Goal: Information Seeking & Learning: Learn about a topic

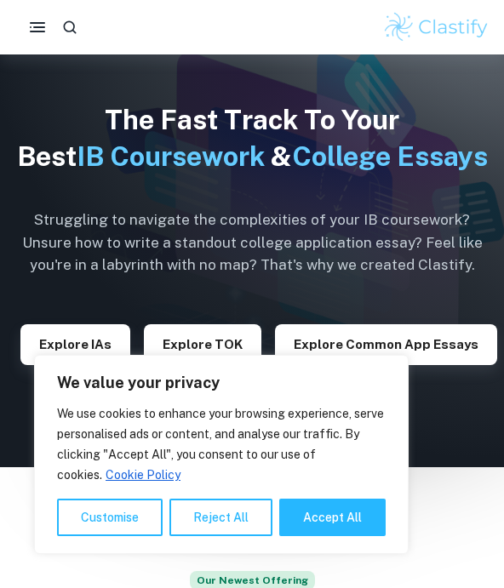
scroll to position [225, 0]
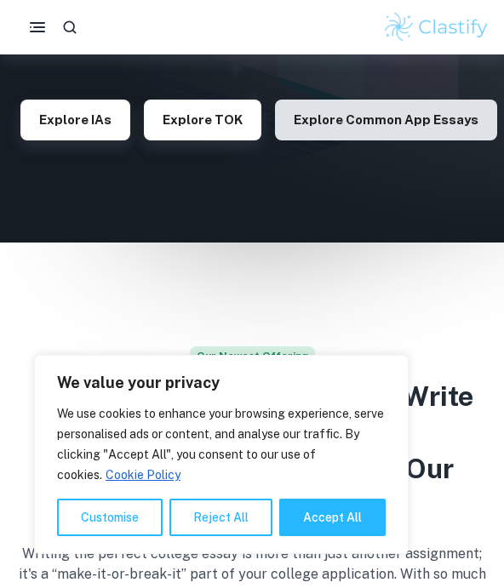
click at [345, 140] on button "Explore Common App essays" at bounding box center [386, 120] width 222 height 41
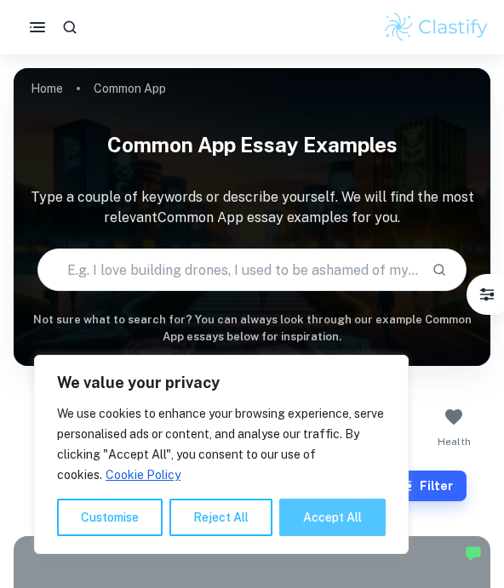
click at [309, 521] on button "Accept All" at bounding box center [332, 516] width 106 height 37
checkbox input "true"
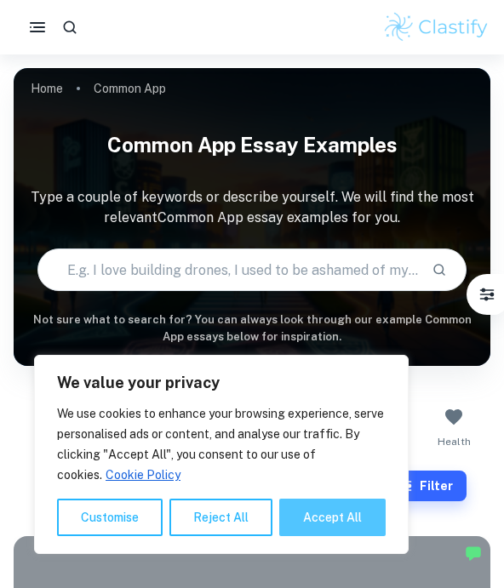
checkbox input "true"
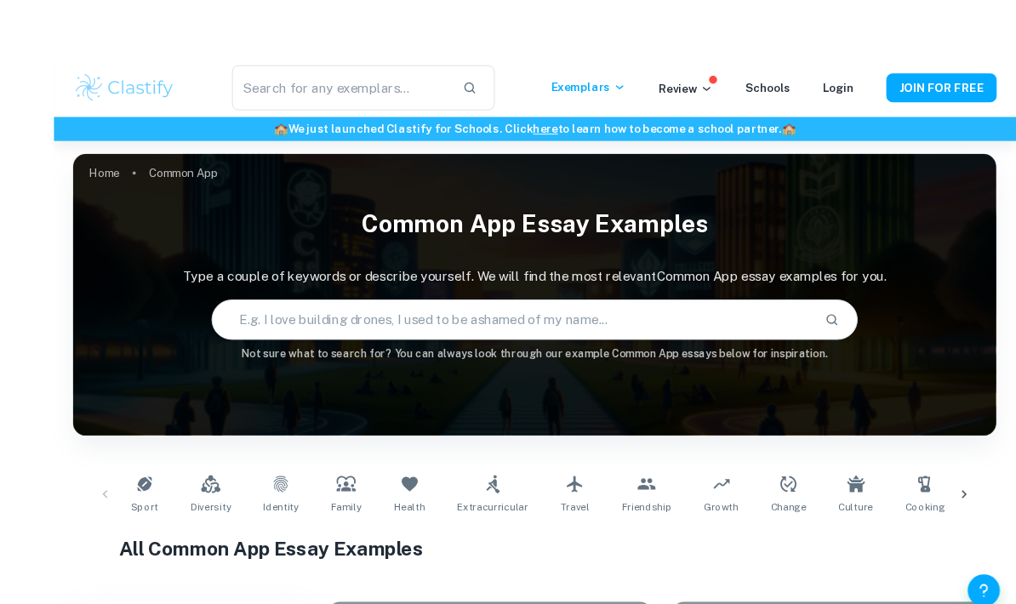
scroll to position [7, 0]
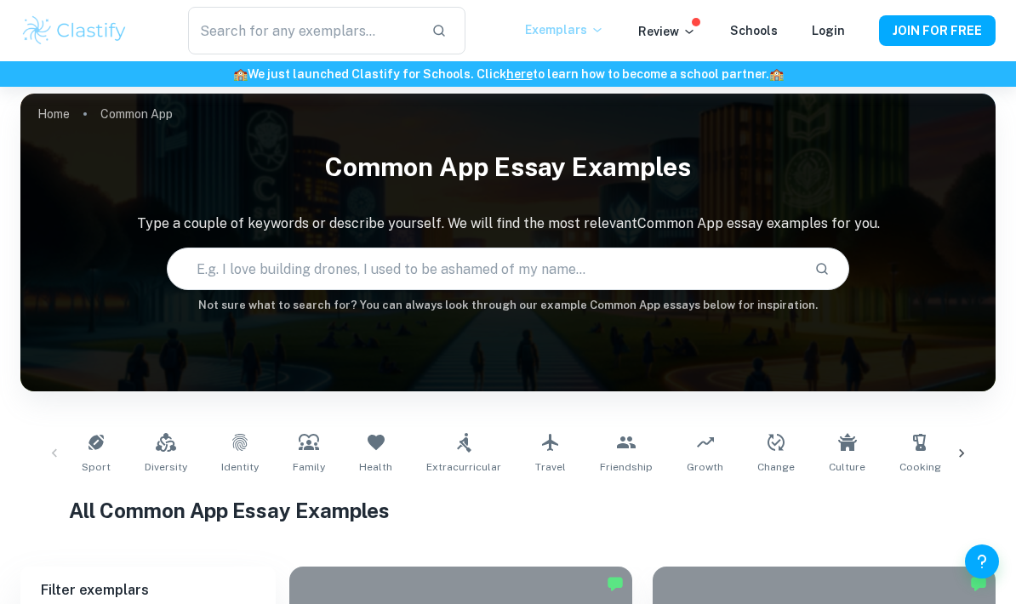
click at [503, 26] on p "Exemplars" at bounding box center [564, 29] width 79 height 19
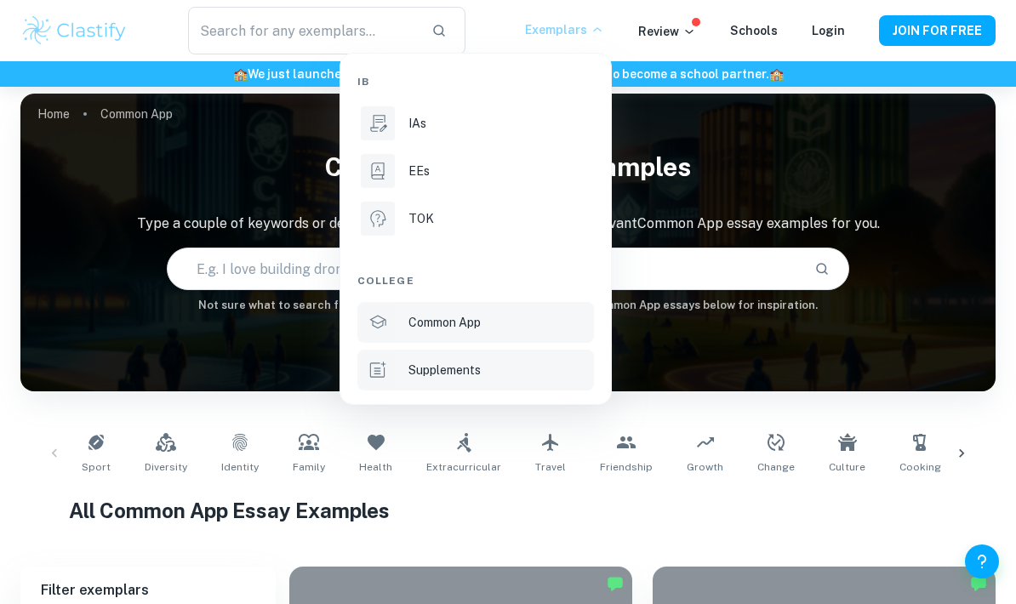
click at [498, 361] on div "Supplements" at bounding box center [499, 370] width 182 height 19
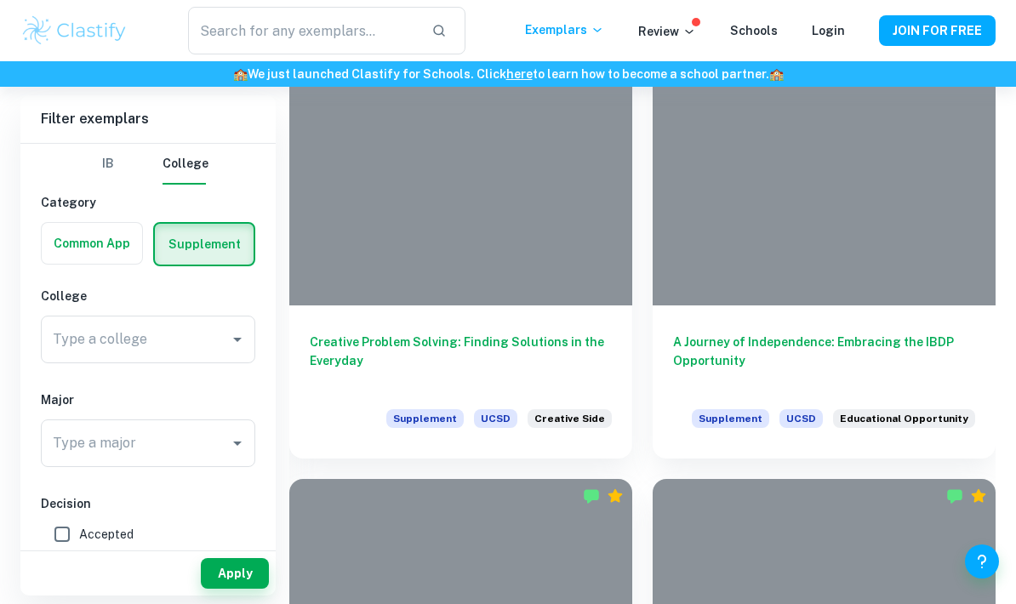
scroll to position [507, 0]
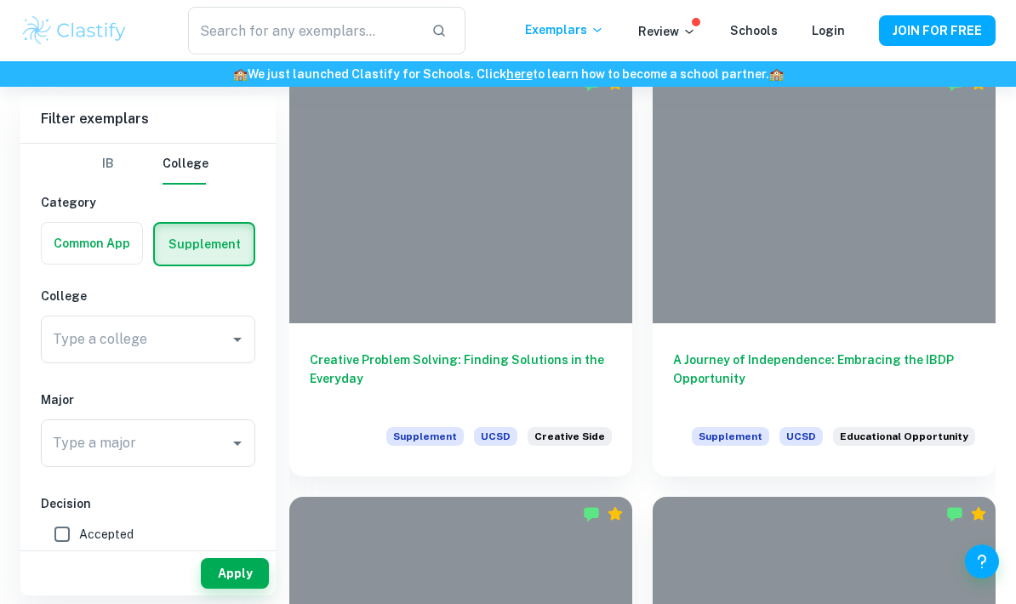
click at [116, 166] on button "IB" at bounding box center [108, 164] width 41 height 41
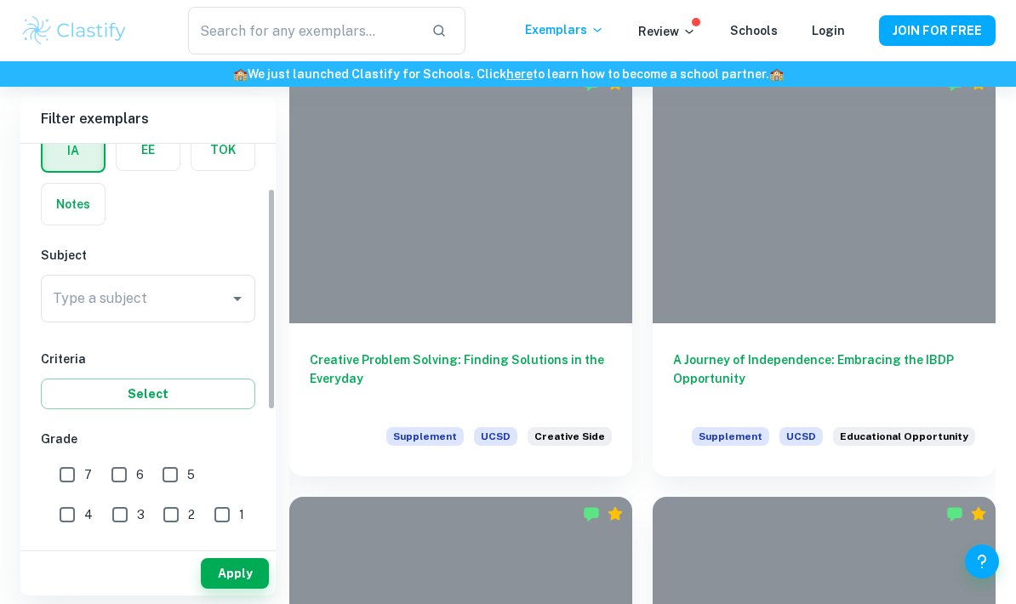
click at [69, 472] on input "7" at bounding box center [67, 475] width 34 height 34
checkbox input "true"
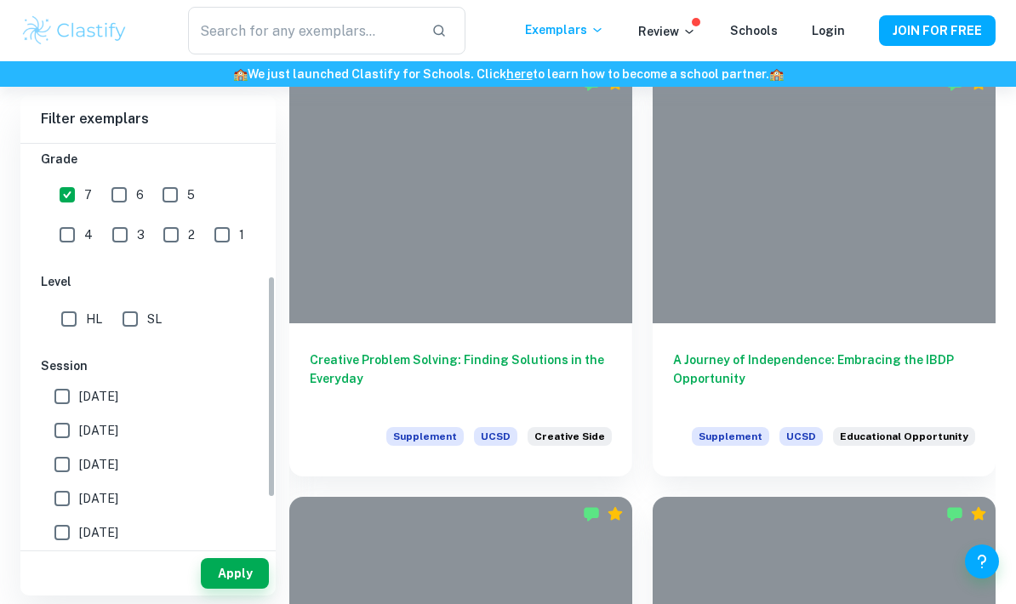
scroll to position [385, 0]
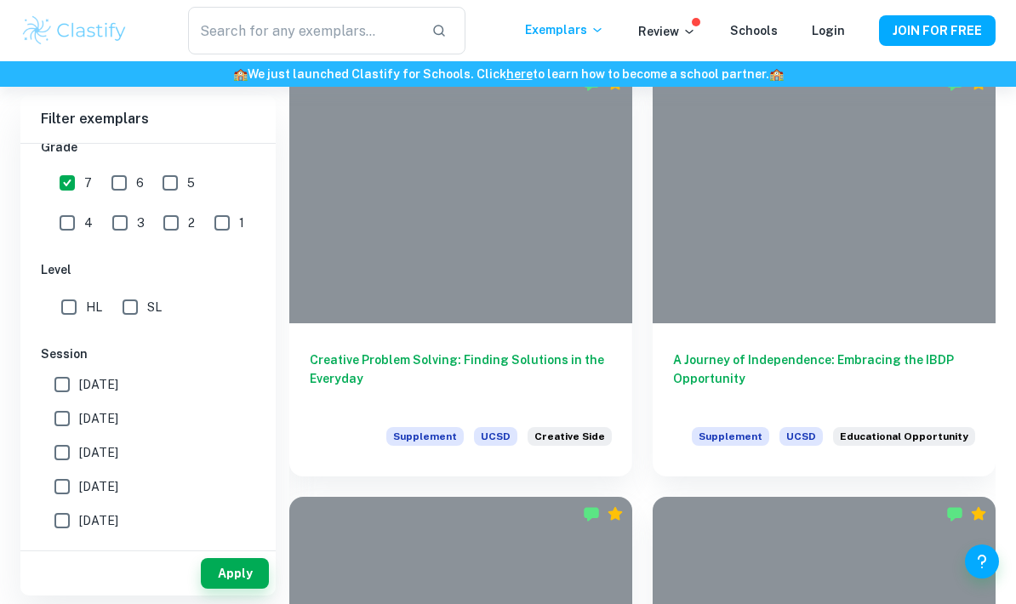
click at [62, 303] on input "HL" at bounding box center [69, 307] width 34 height 34
checkbox input "true"
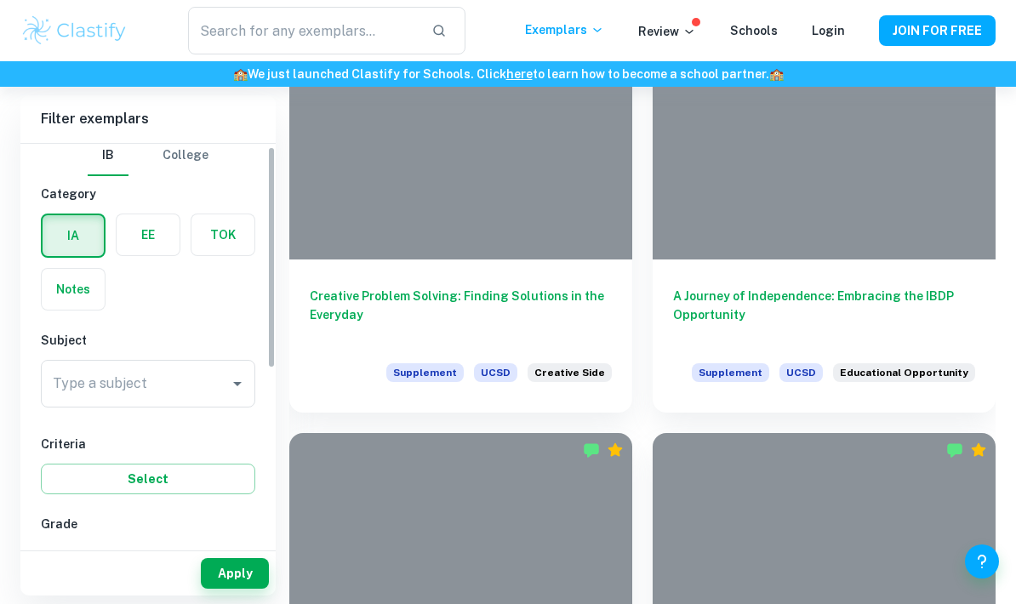
scroll to position [24, 0]
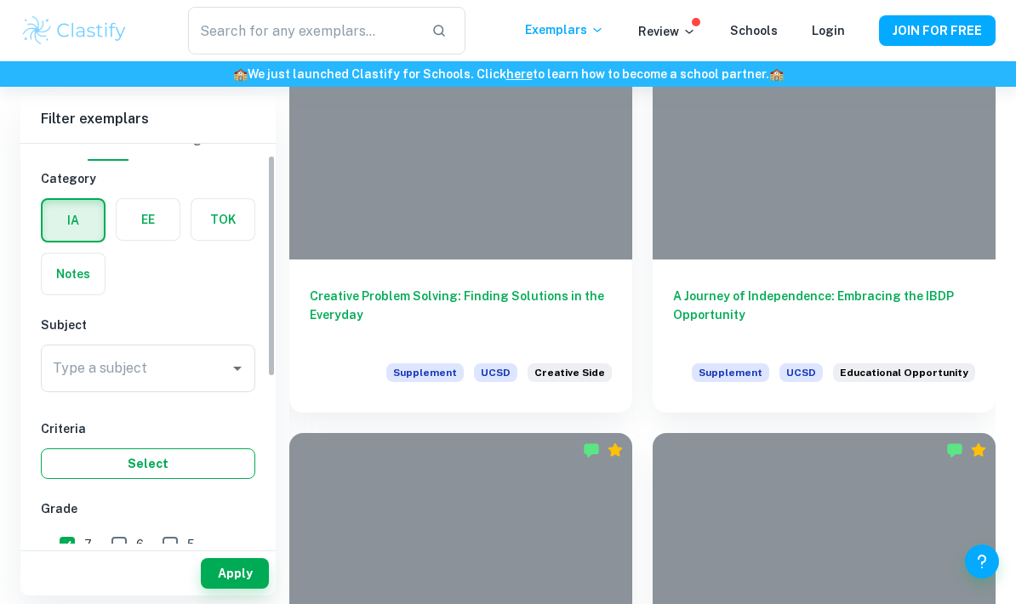
click at [213, 453] on button "Select" at bounding box center [148, 463] width 214 height 31
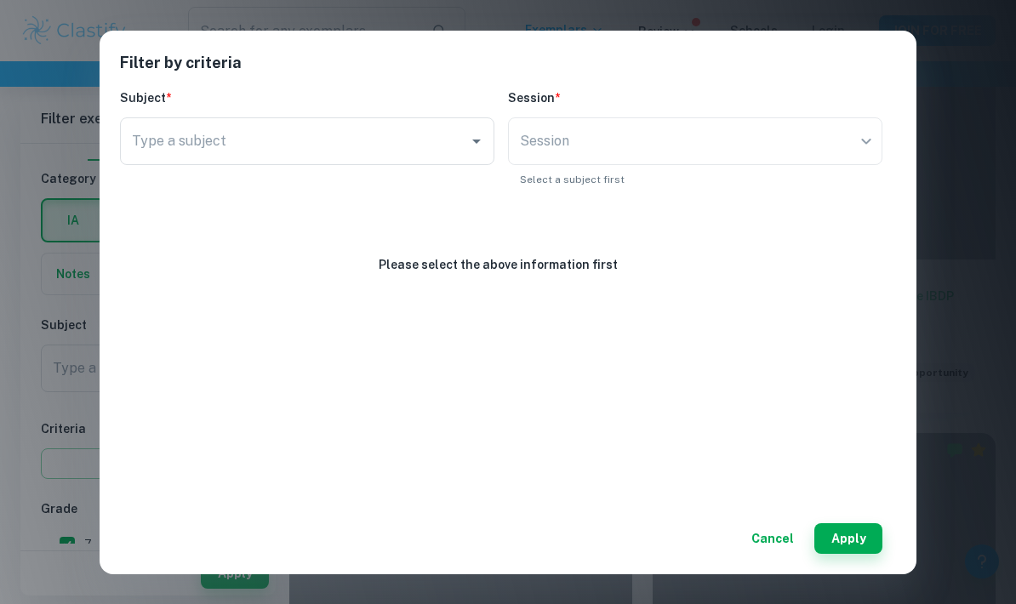
click at [59, 477] on div "Filter by criteria Subject * Type a subject Type a subject Session * Session ​ …" at bounding box center [508, 302] width 1016 height 604
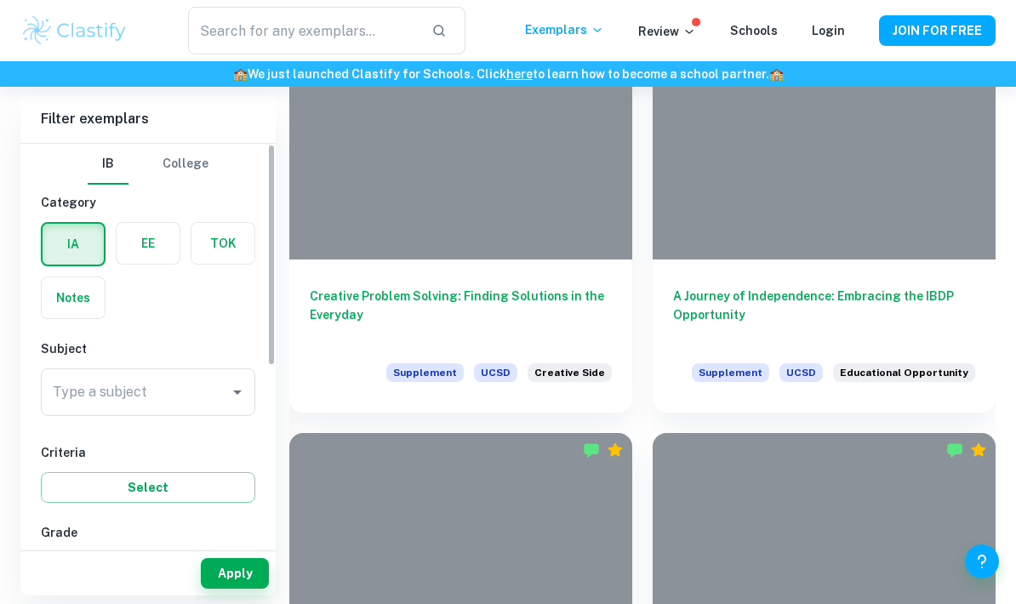
scroll to position [0, 0]
click at [77, 309] on label "button" at bounding box center [73, 297] width 63 height 41
click at [0, 0] on input "radio" at bounding box center [0, 0] width 0 height 0
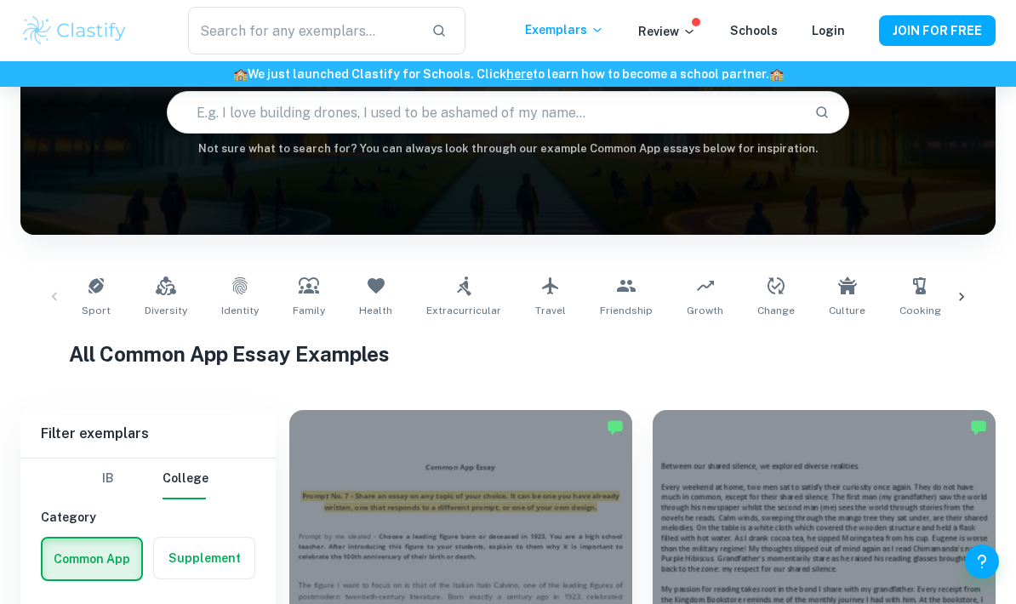
scroll to position [176, 0]
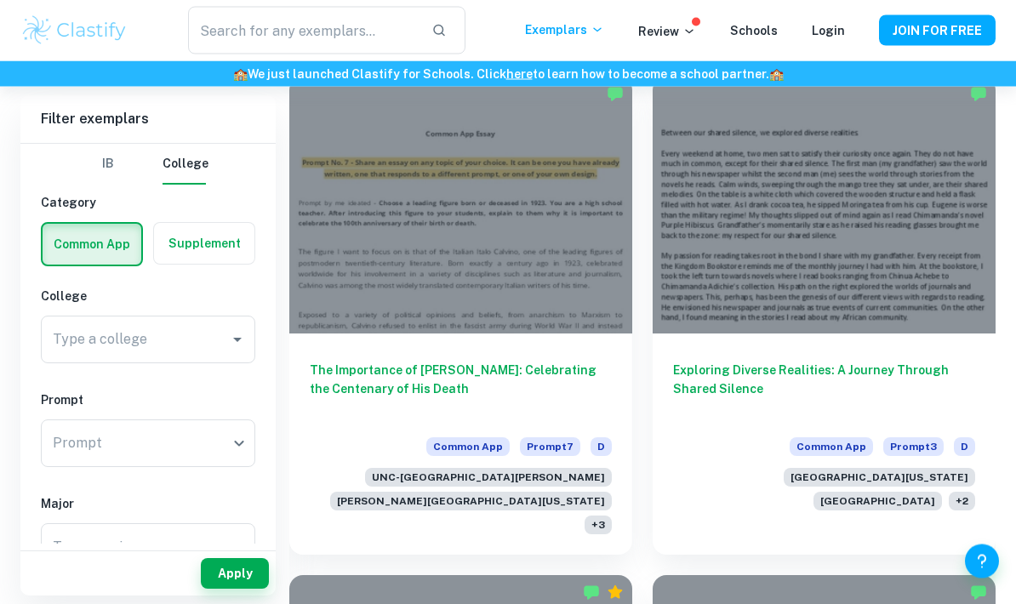
click at [106, 165] on button "IB" at bounding box center [108, 164] width 41 height 41
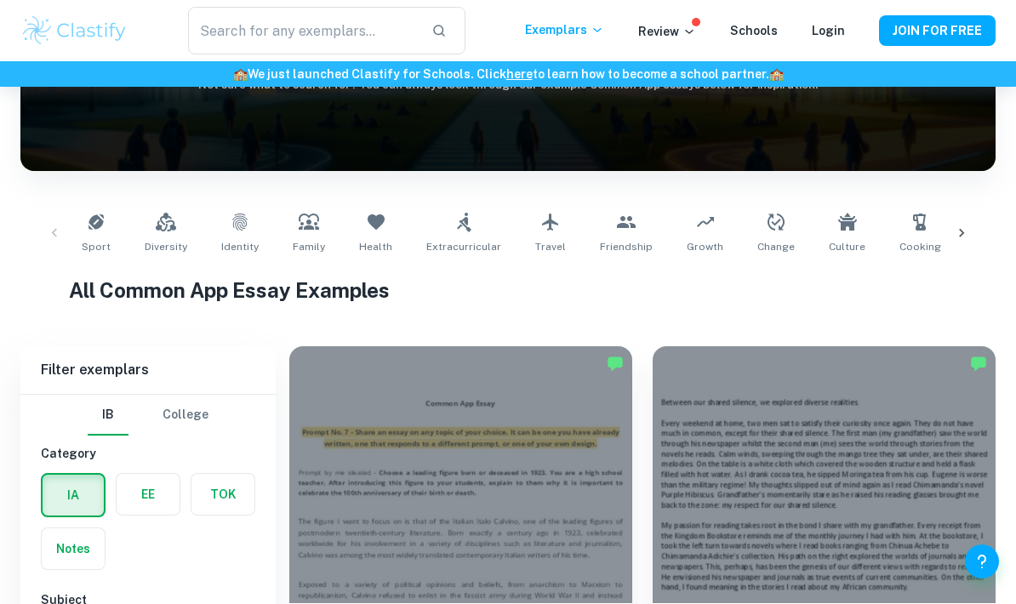
scroll to position [0, 0]
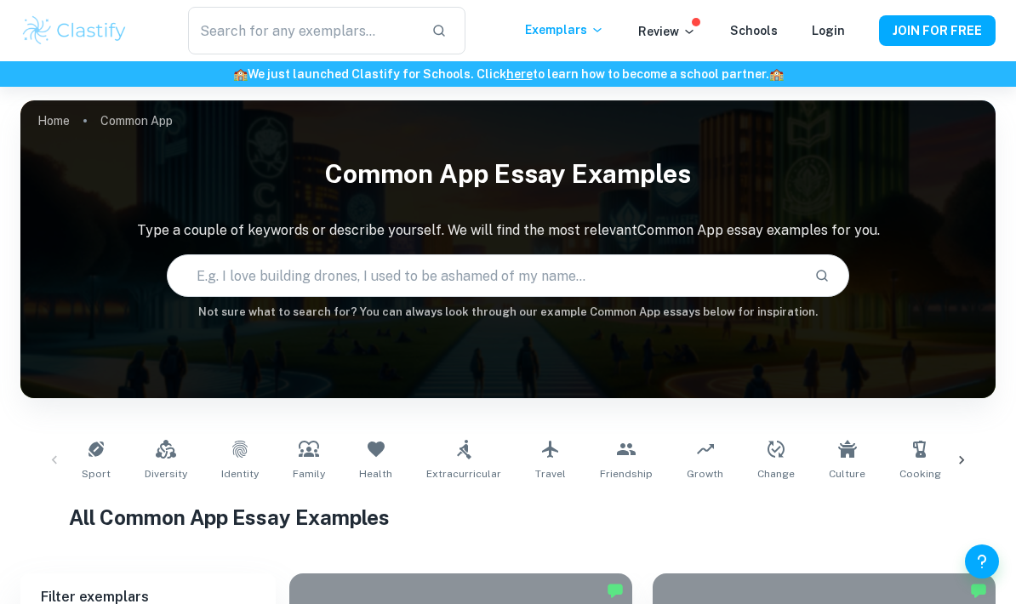
click at [285, 265] on input "text" at bounding box center [484, 276] width 633 height 48
type input "Artist project"
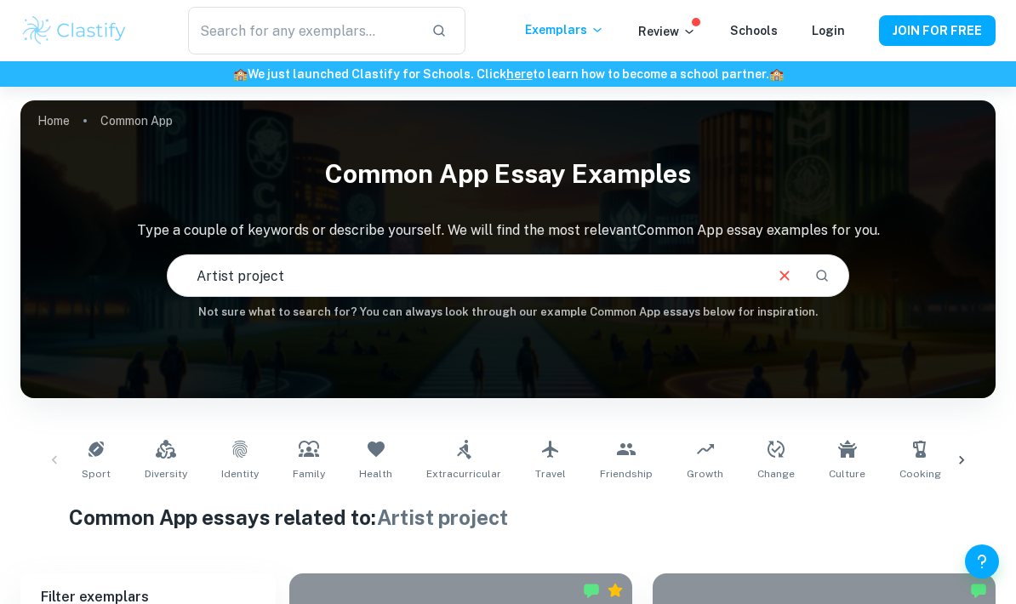
click at [501, 280] on input "Artist project" at bounding box center [465, 276] width 594 height 48
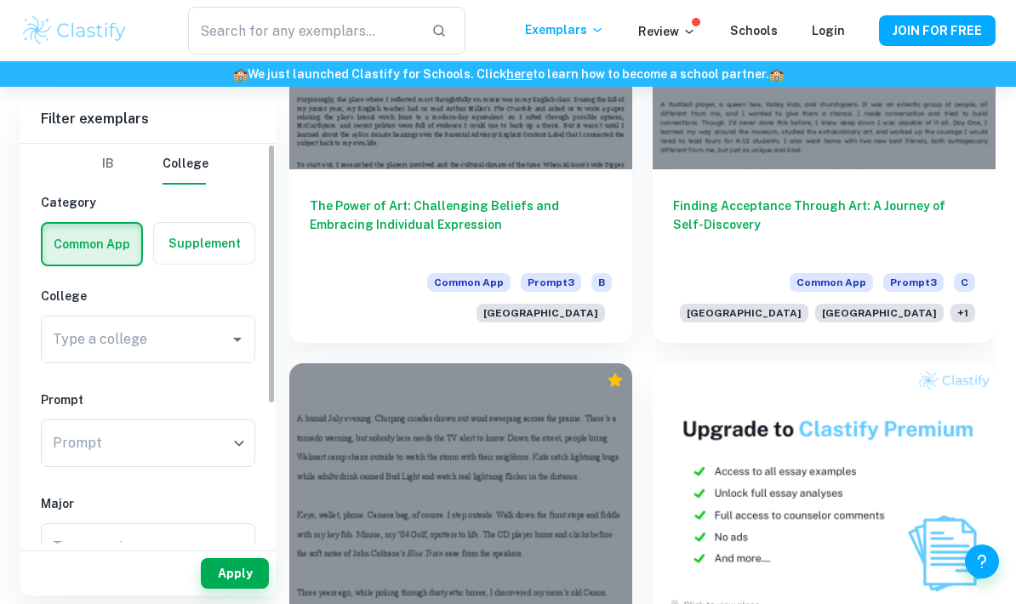
click at [109, 162] on button "IB" at bounding box center [108, 164] width 41 height 41
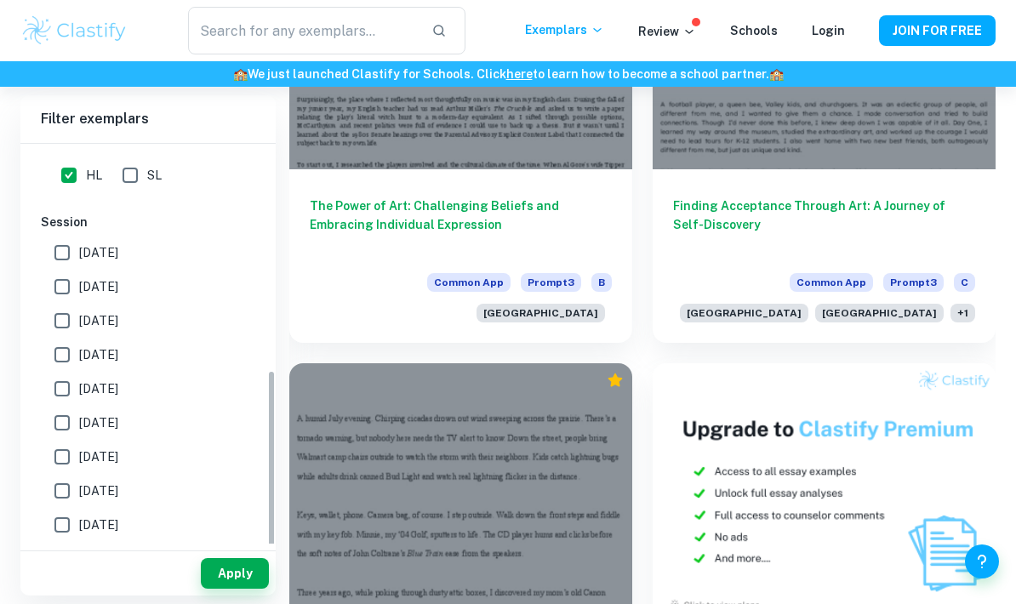
scroll to position [435, 0]
click at [239, 587] on button "Apply" at bounding box center [235, 573] width 68 height 31
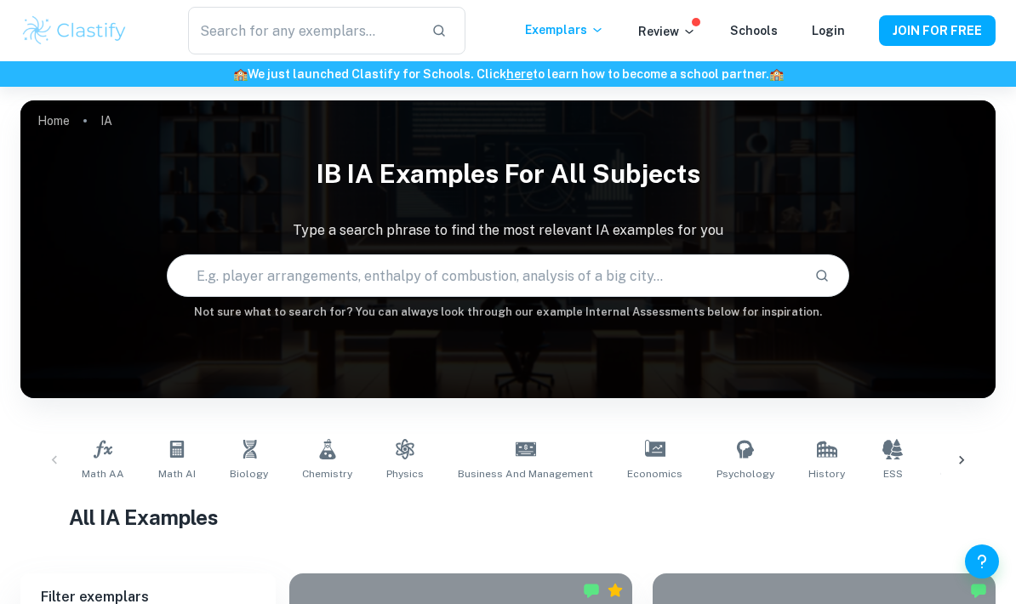
click at [503, 455] on icon at bounding box center [961, 460] width 17 height 17
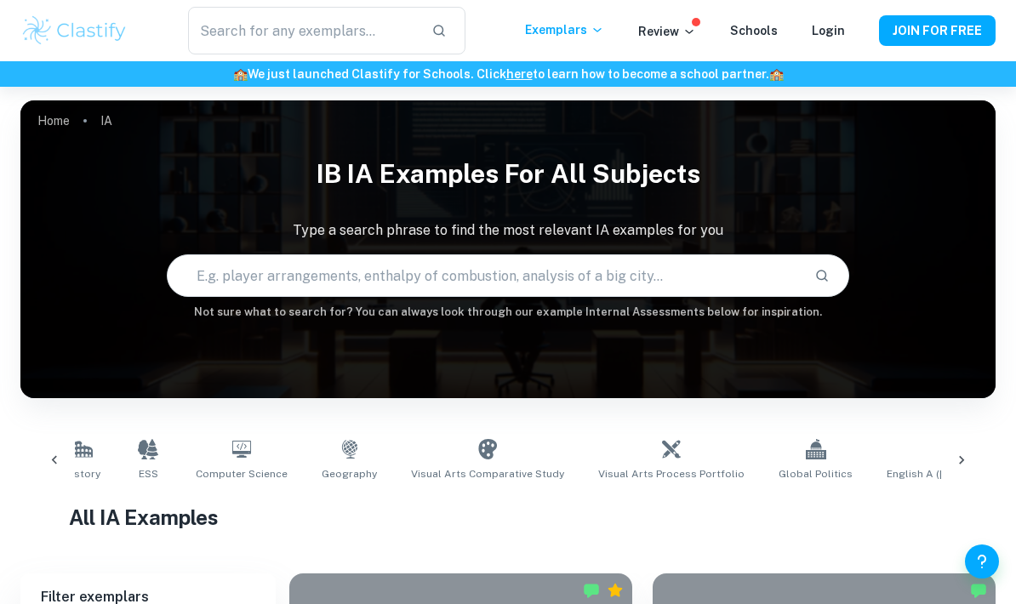
scroll to position [0, 798]
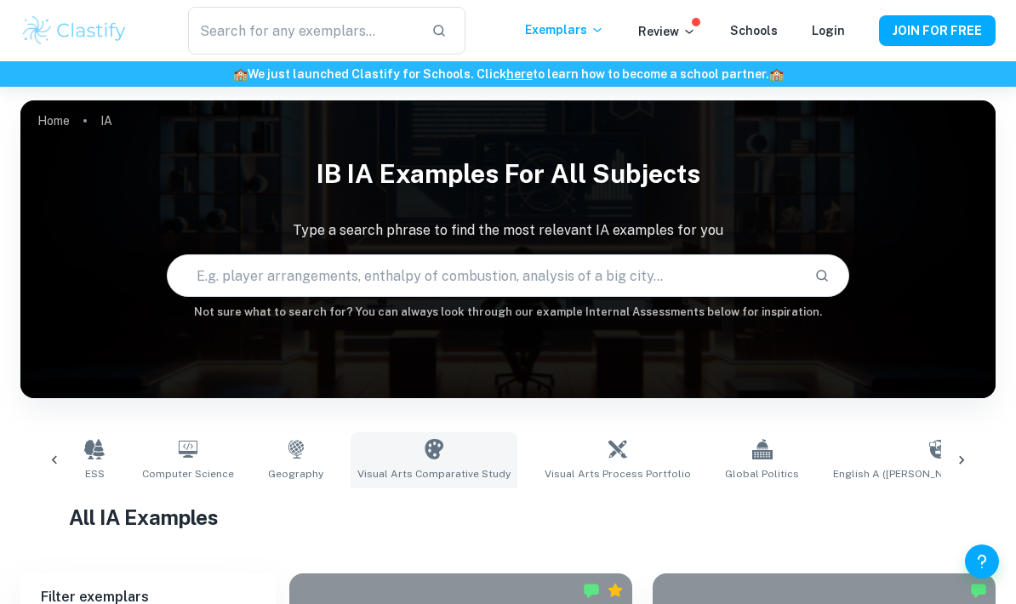
click at [424, 452] on icon at bounding box center [433, 449] width 19 height 20
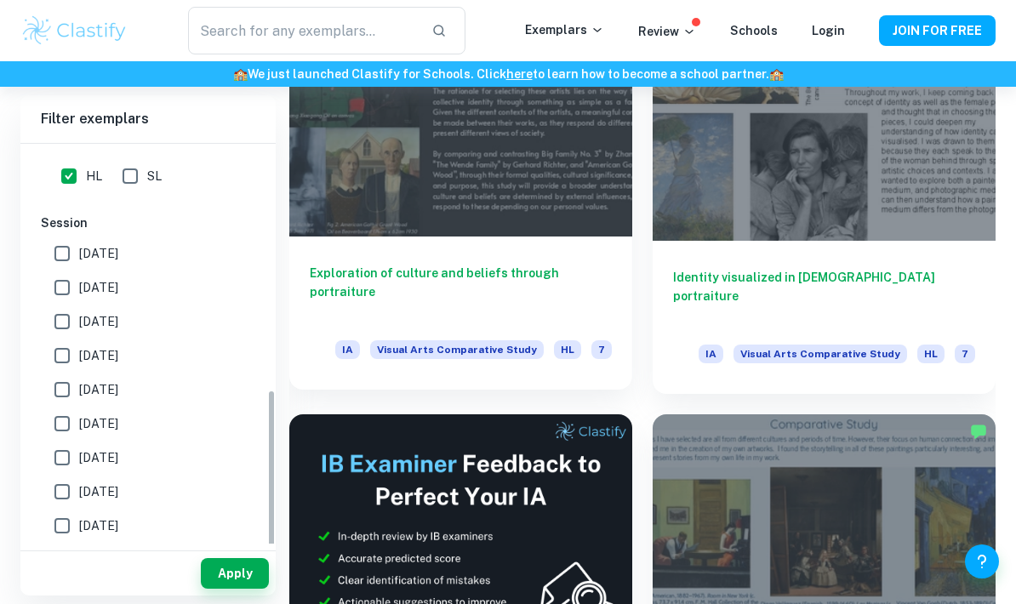
scroll to position [515, 0]
click at [385, 145] on div at bounding box center [460, 108] width 343 height 257
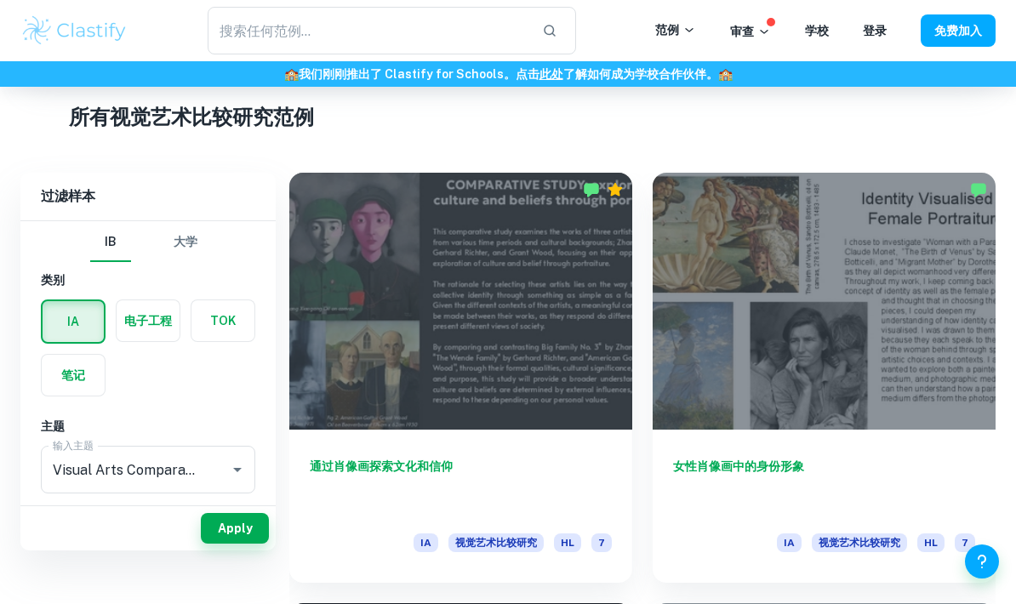
scroll to position [319, 0]
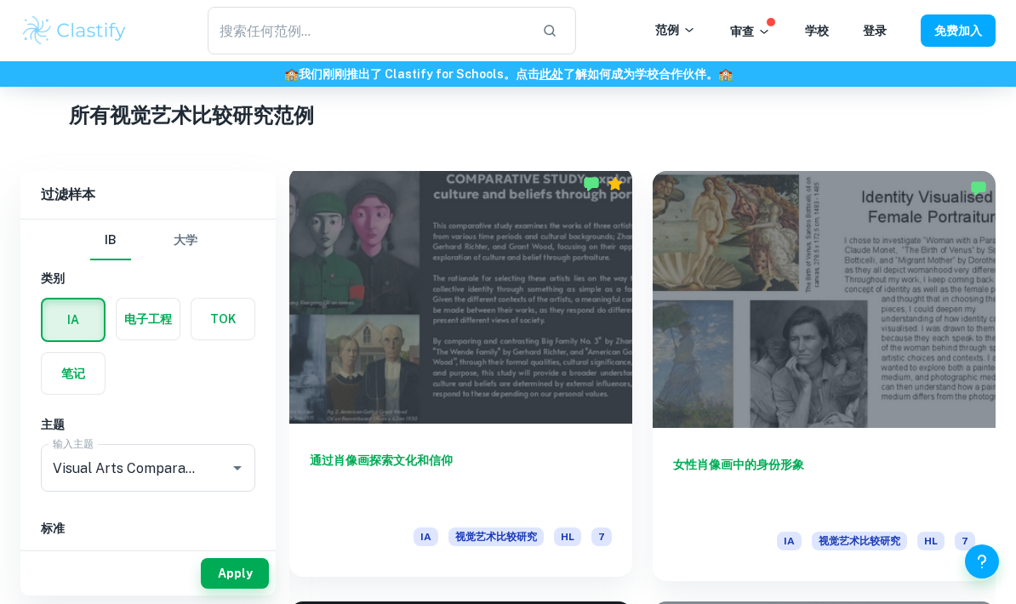
click at [321, 454] on font "通过肖像画探索文化和信仰" at bounding box center [381, 460] width 143 height 14
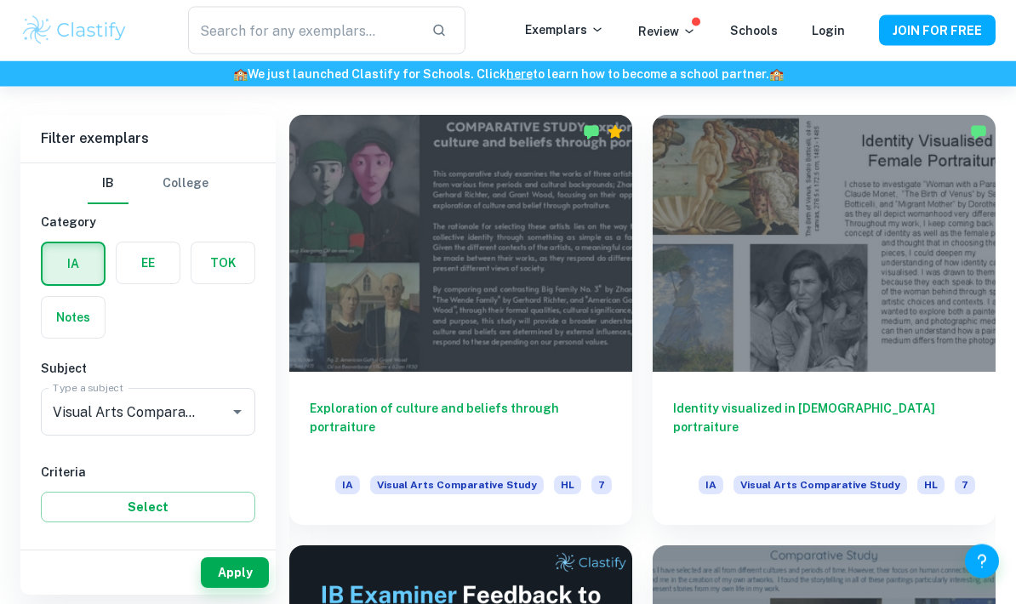
scroll to position [375, 0]
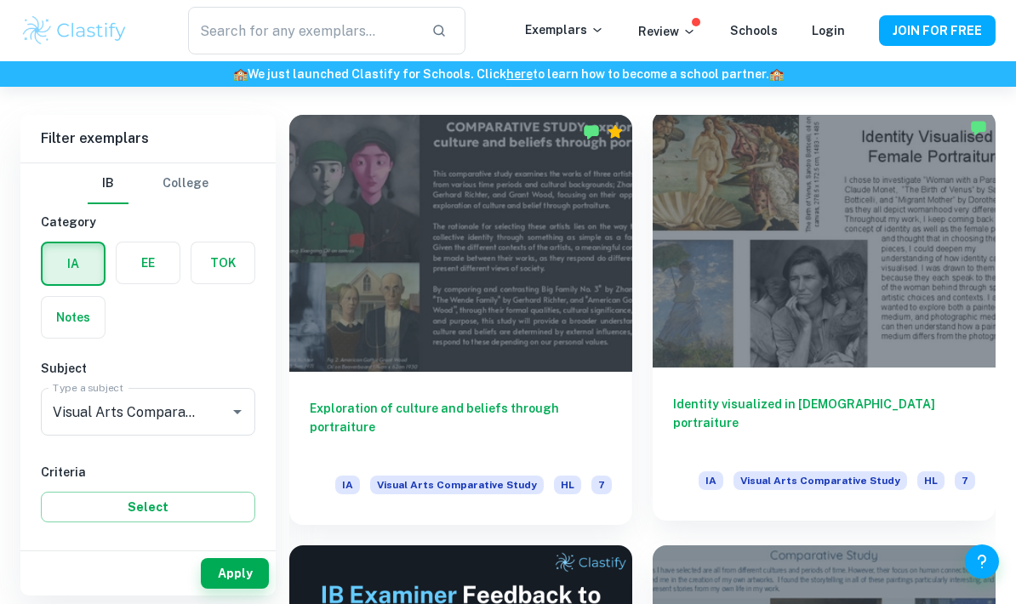
click at [503, 256] on div at bounding box center [823, 239] width 343 height 257
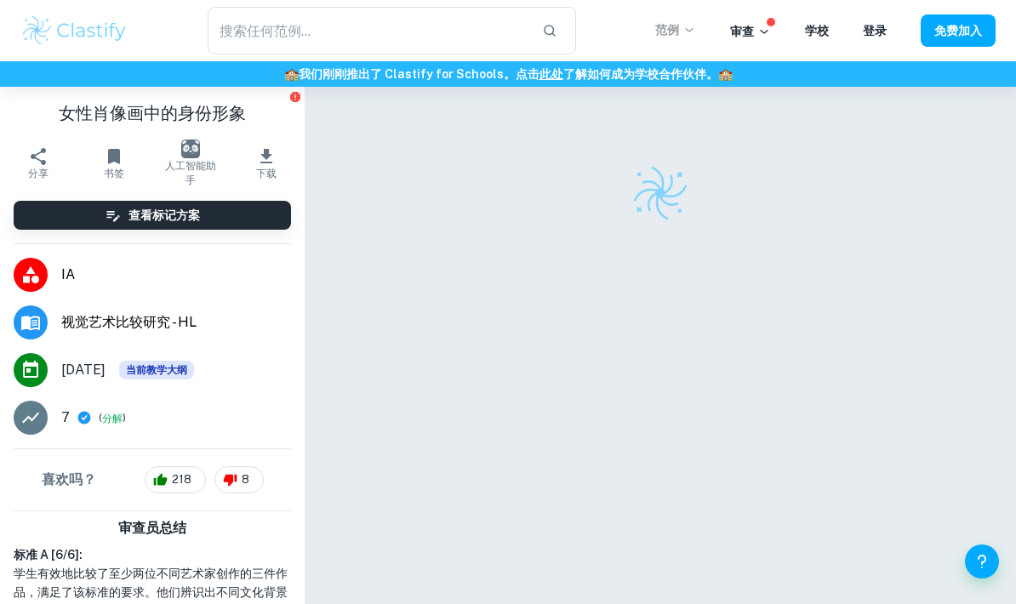
click at [503, 25] on icon at bounding box center [689, 30] width 14 height 14
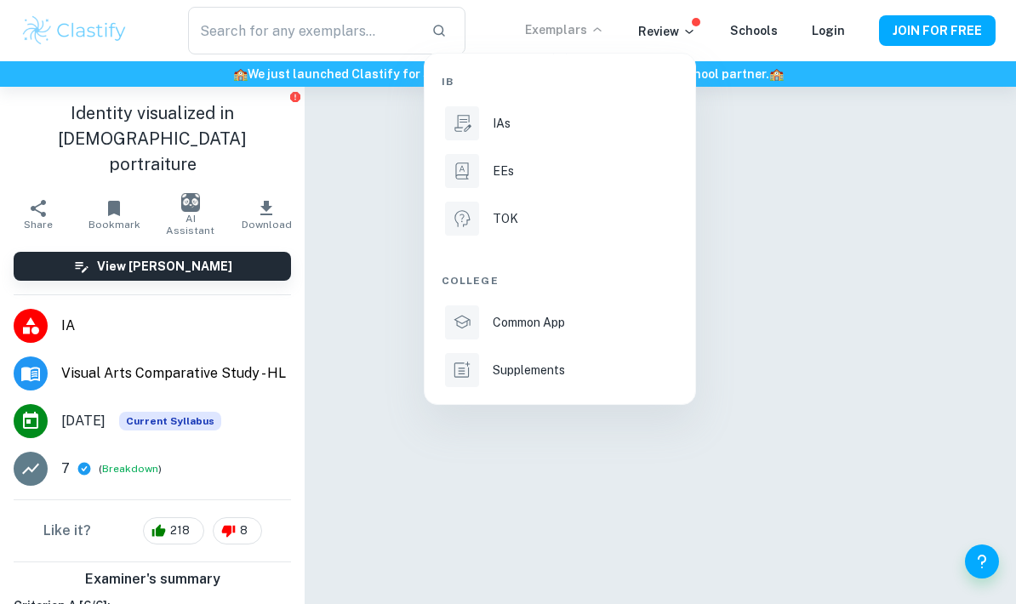
click at [377, 390] on div at bounding box center [508, 302] width 1016 height 604
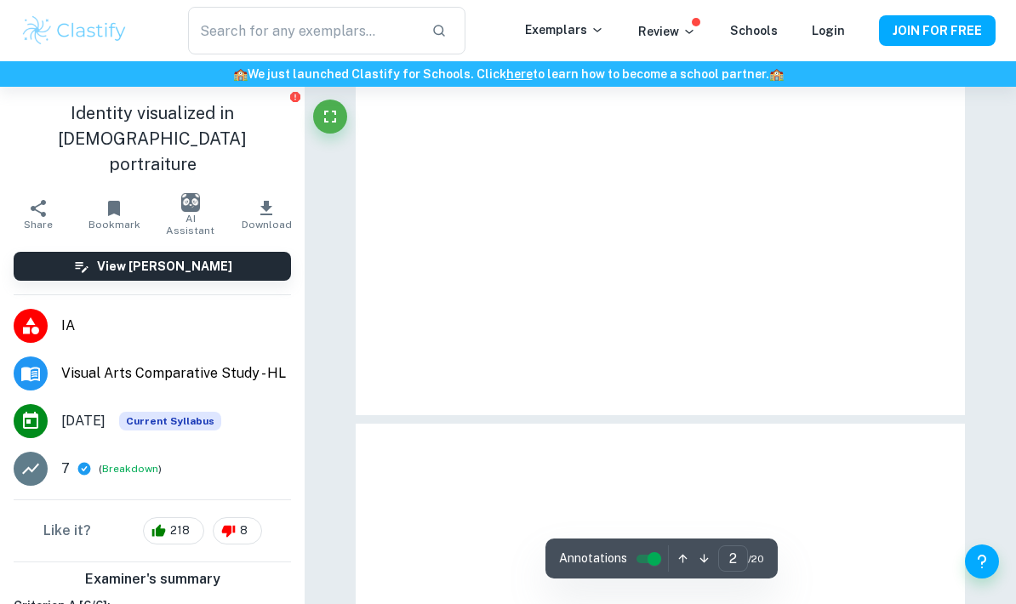
type input "1"
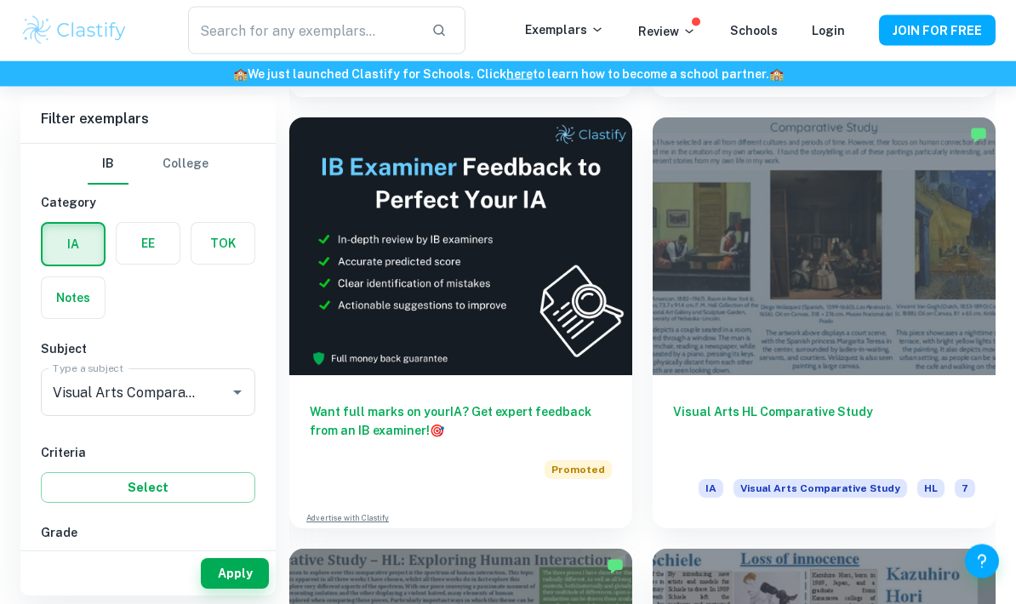
scroll to position [797, 0]
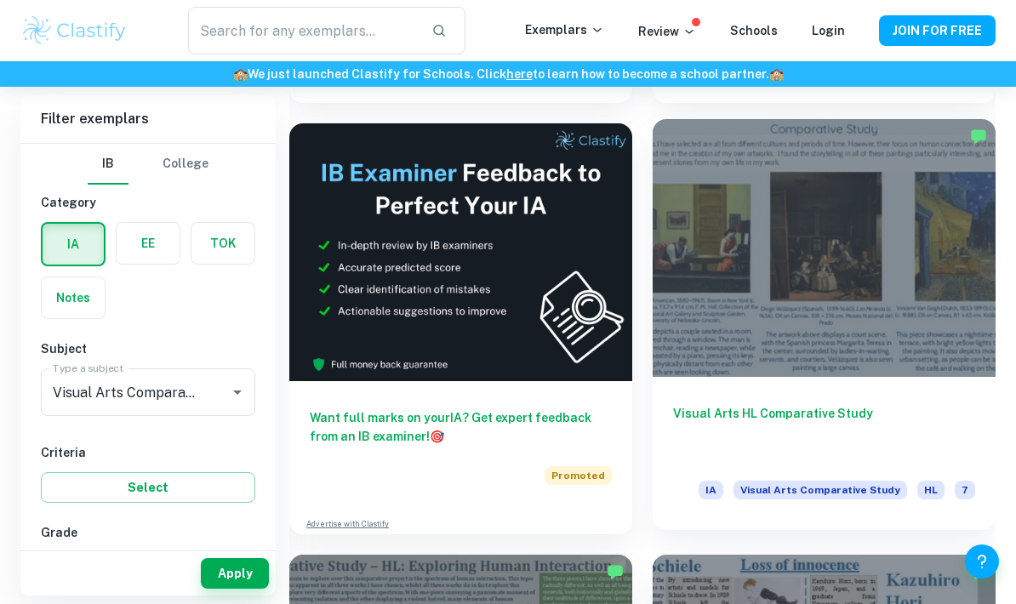
click at [503, 222] on div at bounding box center [823, 247] width 343 height 257
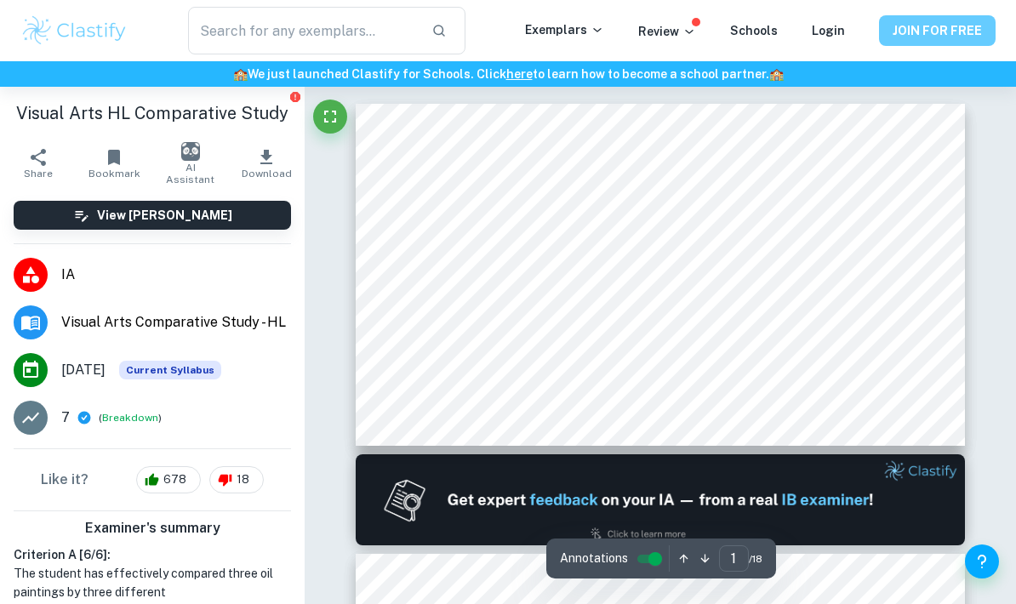
click at [503, 23] on button "JOIN FOR FREE" at bounding box center [937, 30] width 117 height 31
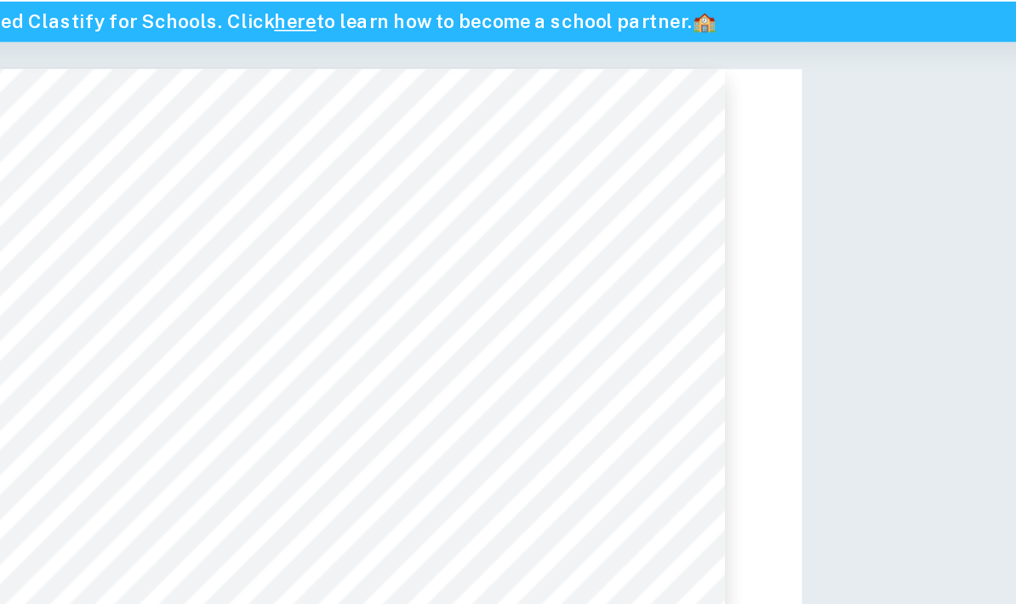
click at [477, 226] on div at bounding box center [507, 288] width 657 height 369
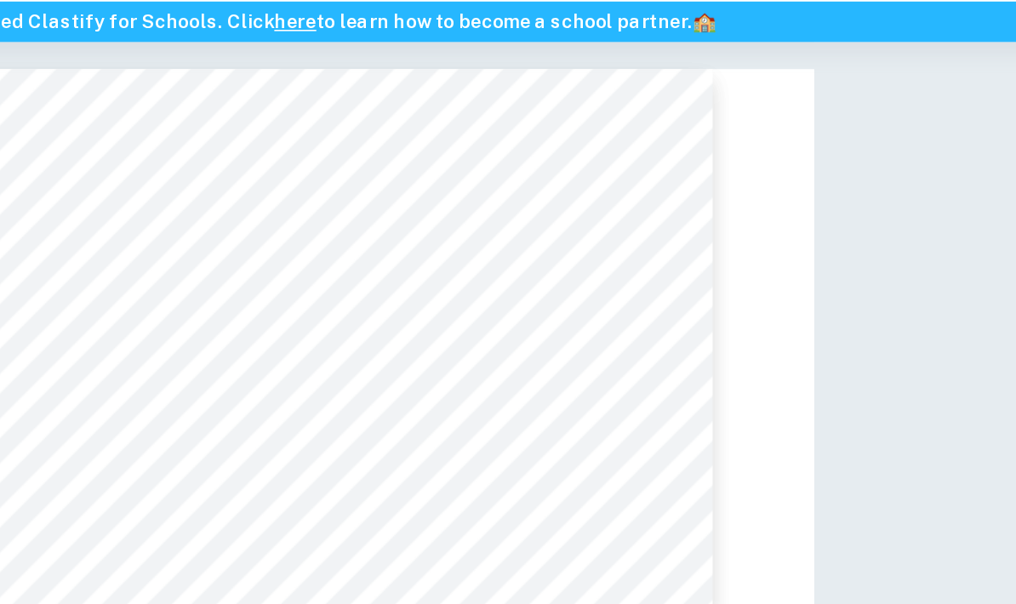
scroll to position [6, 0]
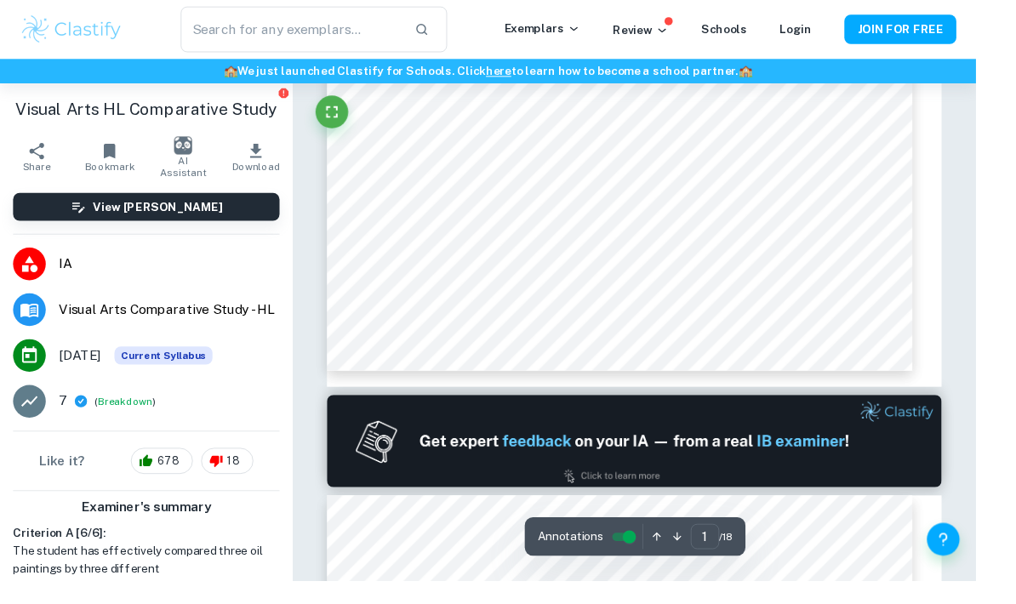
scroll to position [0, 0]
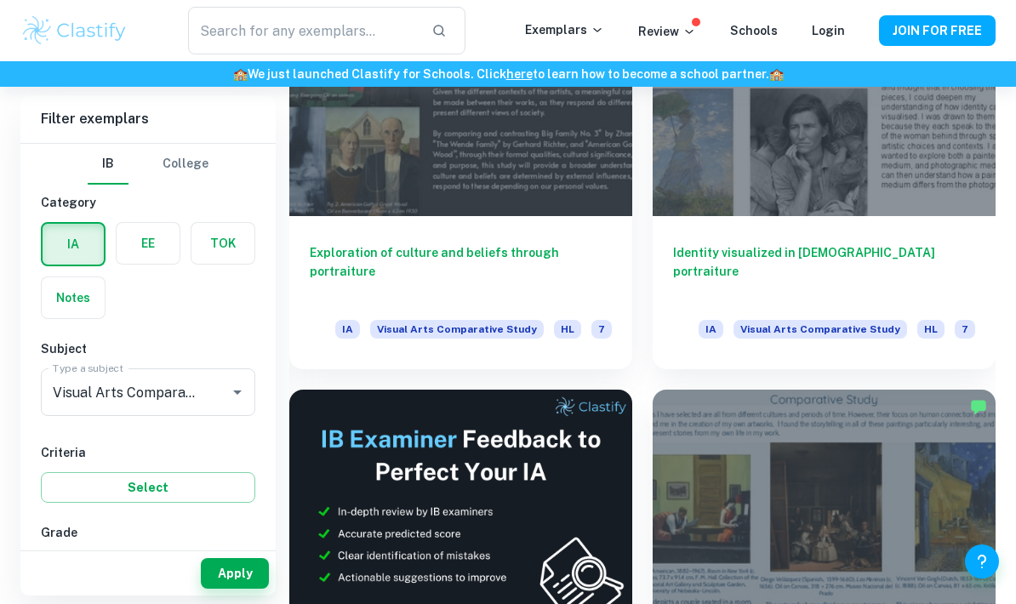
scroll to position [448, 0]
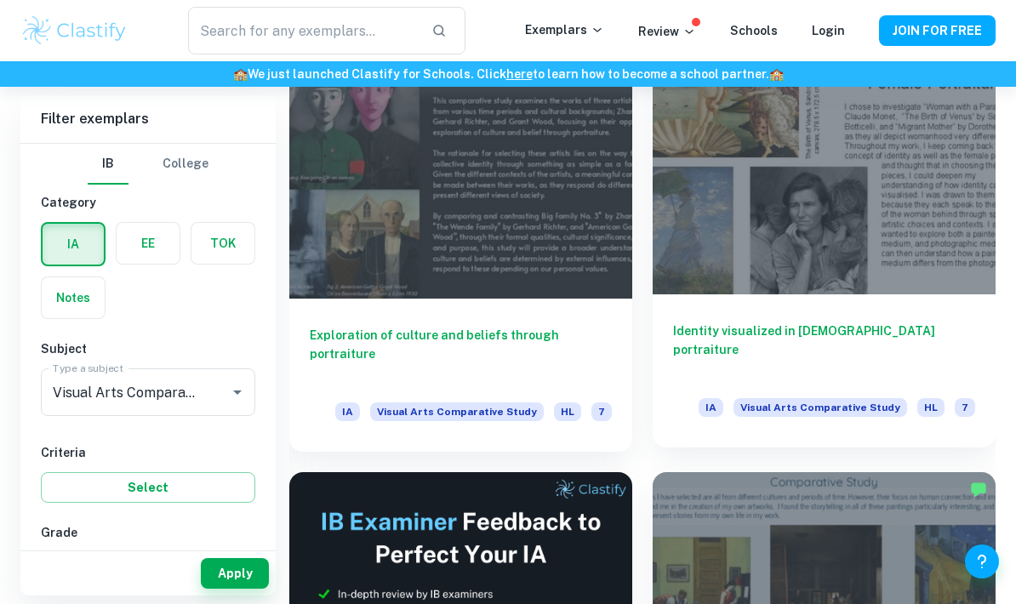
click at [503, 191] on div at bounding box center [823, 165] width 343 height 257
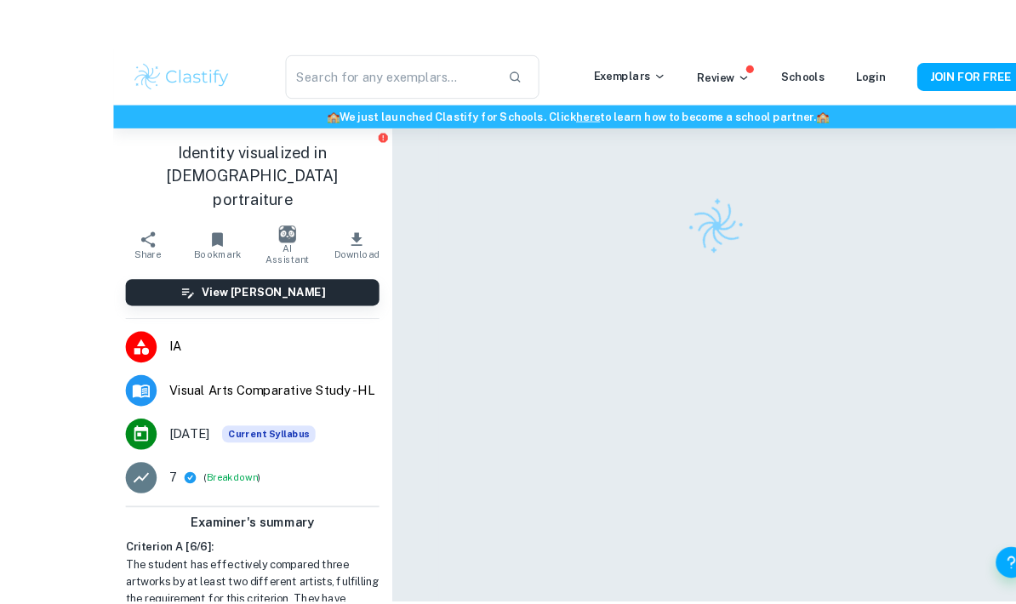
scroll to position [3, 0]
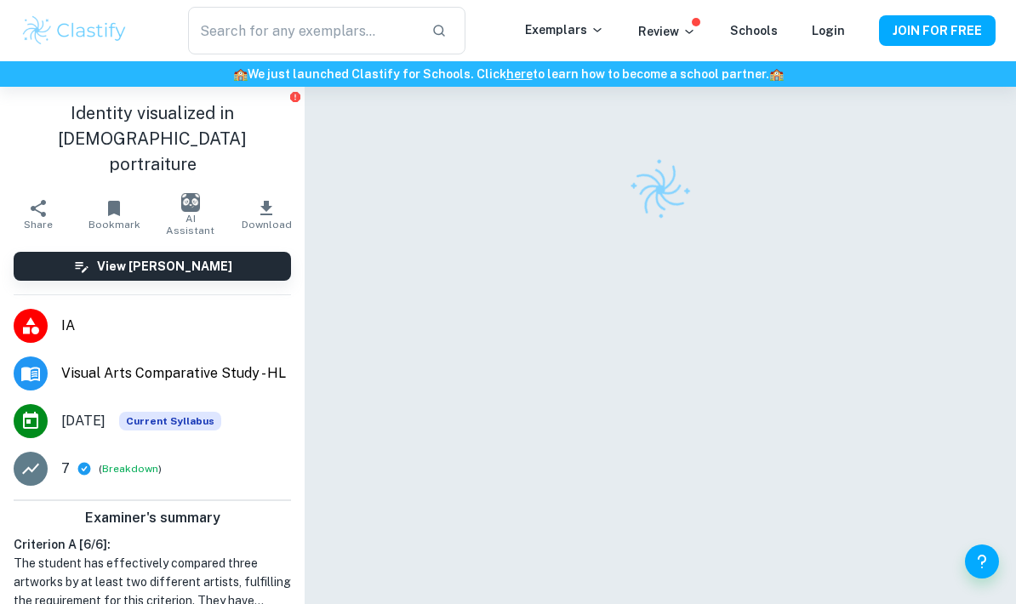
click at [503, 390] on div at bounding box center [660, 366] width 609 height 567
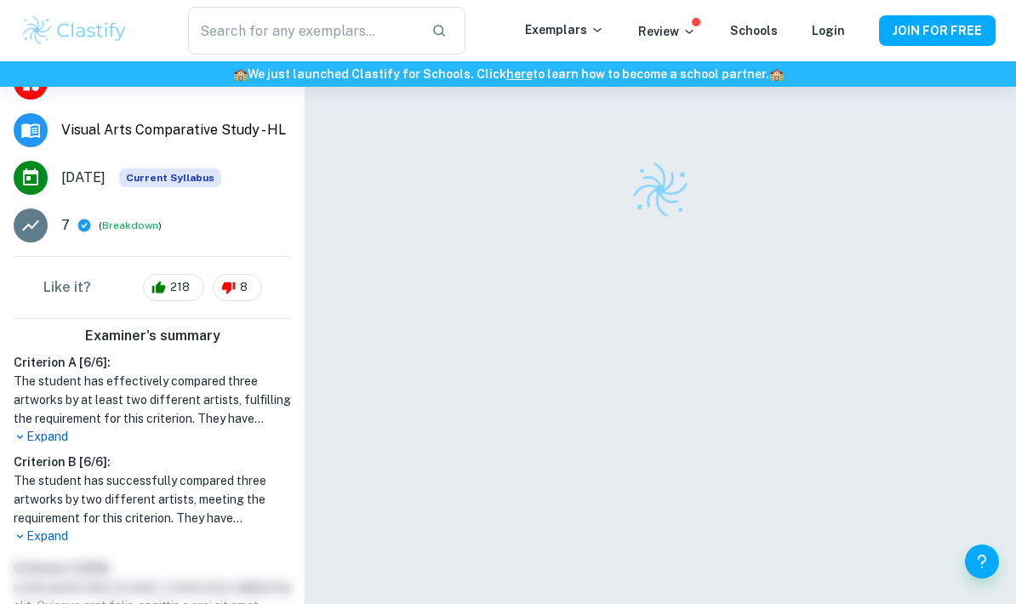
scroll to position [244, 0]
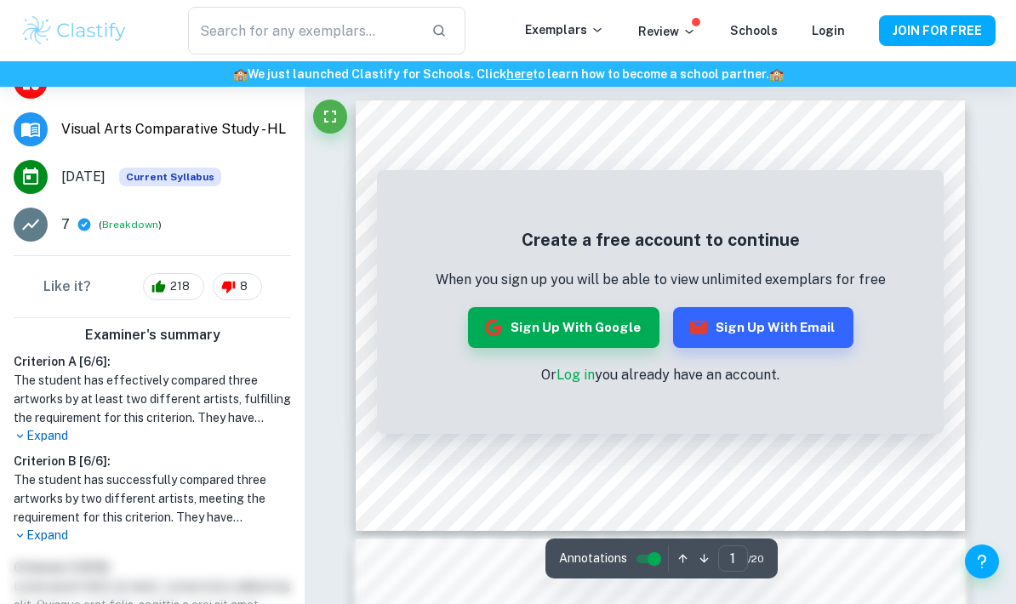
click at [34, 427] on p "Expand" at bounding box center [152, 436] width 277 height 18
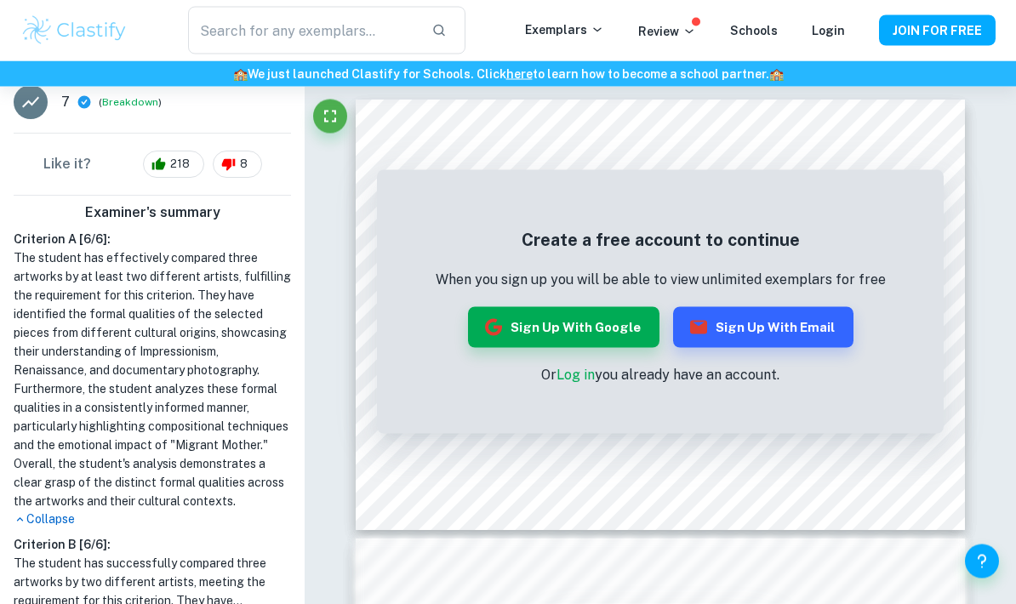
scroll to position [0, 0]
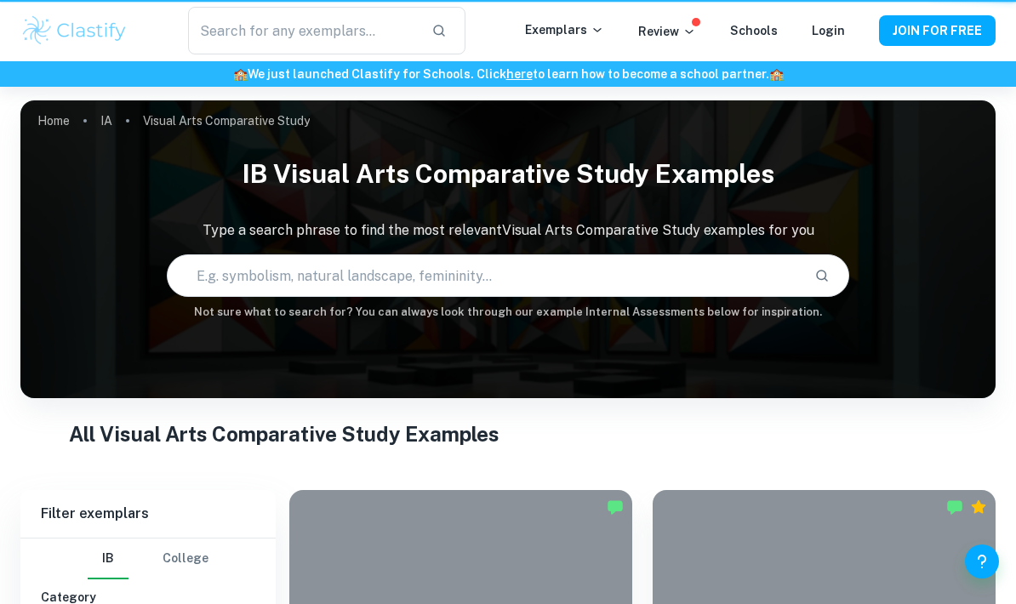
scroll to position [448, 0]
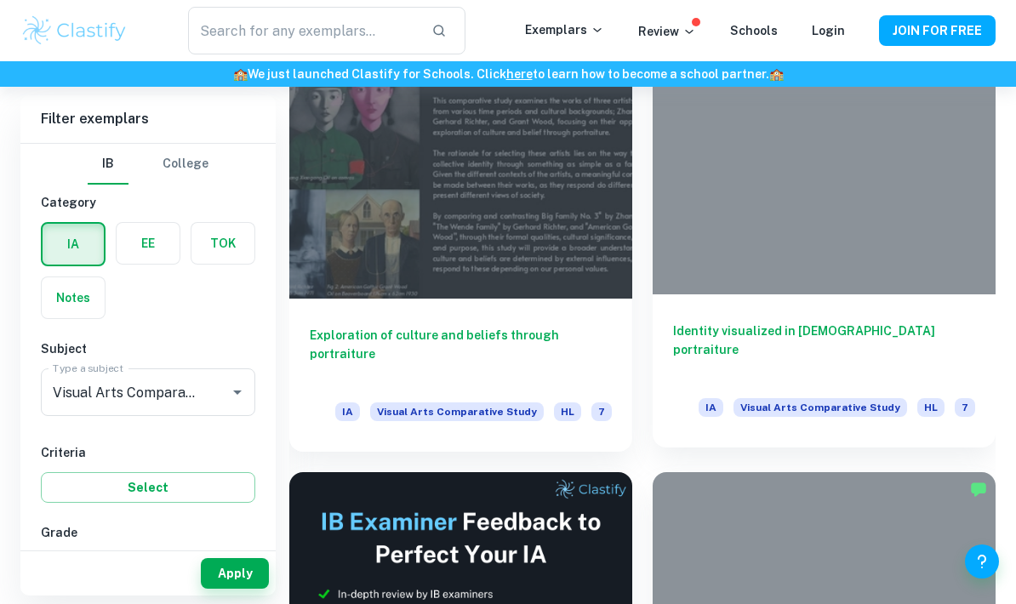
click at [503, 212] on div at bounding box center [823, 165] width 343 height 257
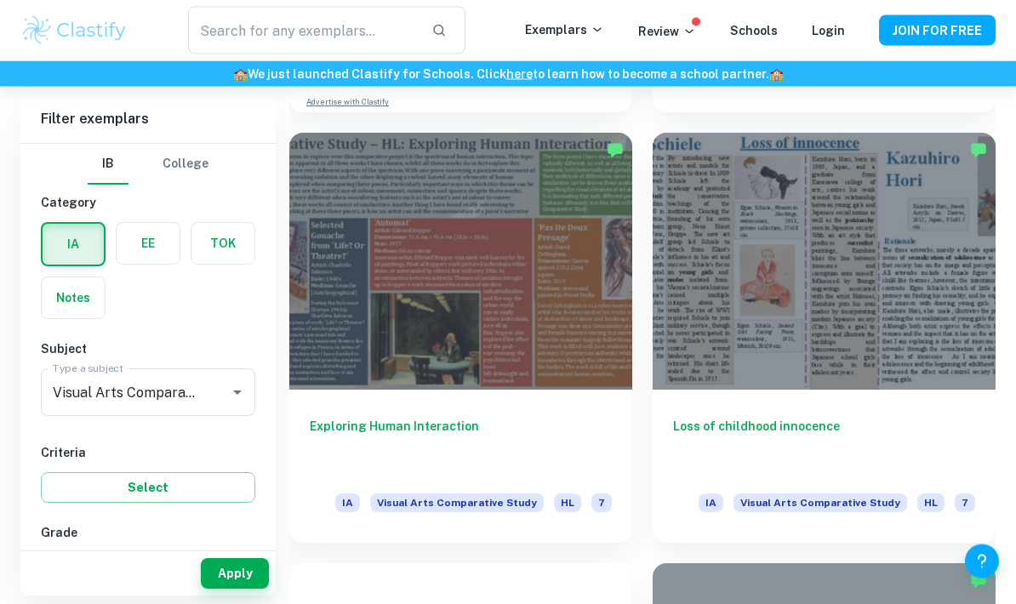
scroll to position [1219, 0]
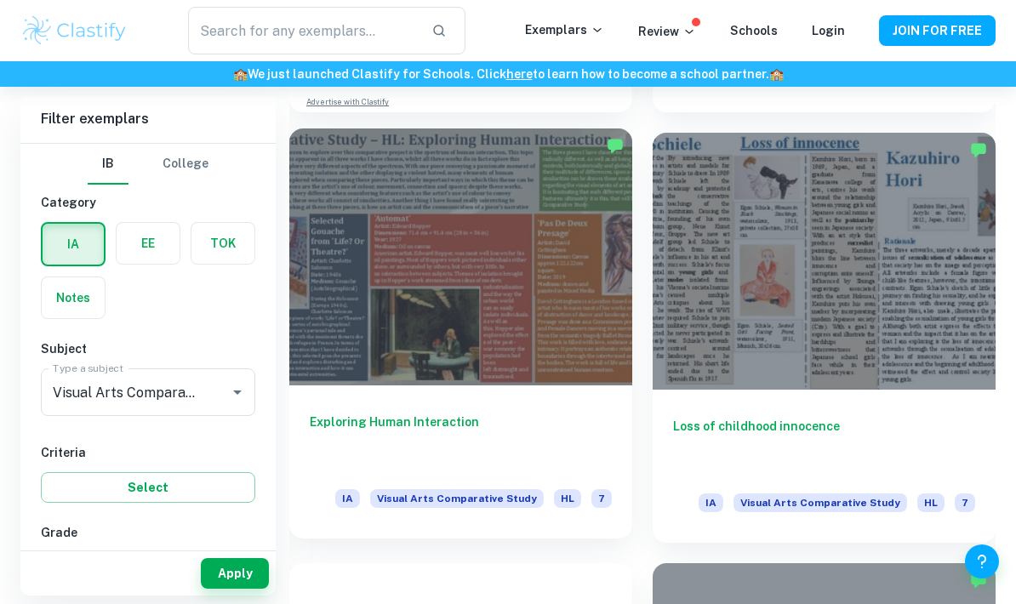
click at [503, 305] on div at bounding box center [460, 256] width 343 height 257
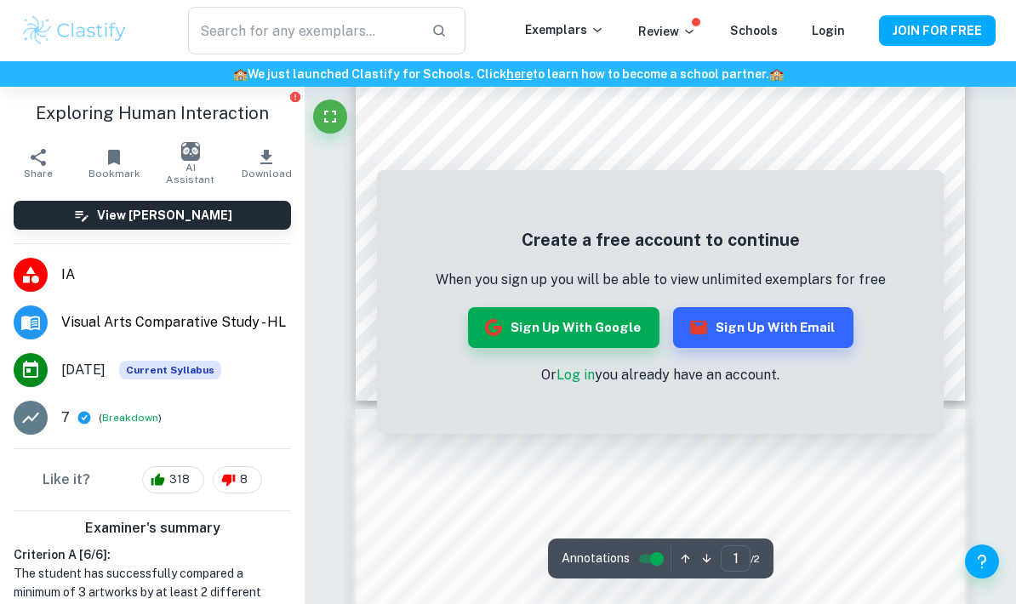
scroll to position [113, 0]
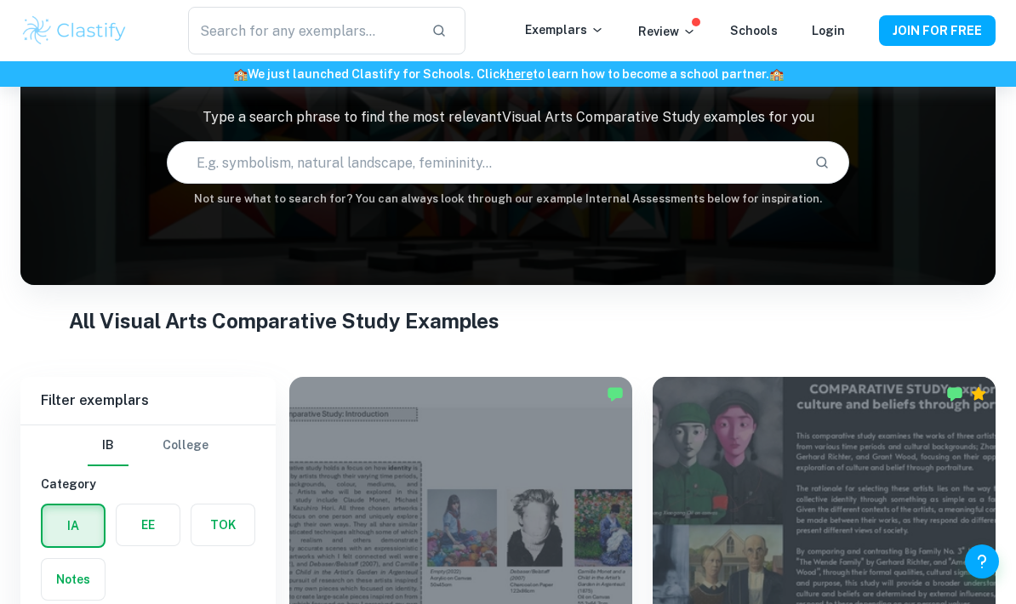
scroll to position [1219, 0]
